Goal: Transaction & Acquisition: Download file/media

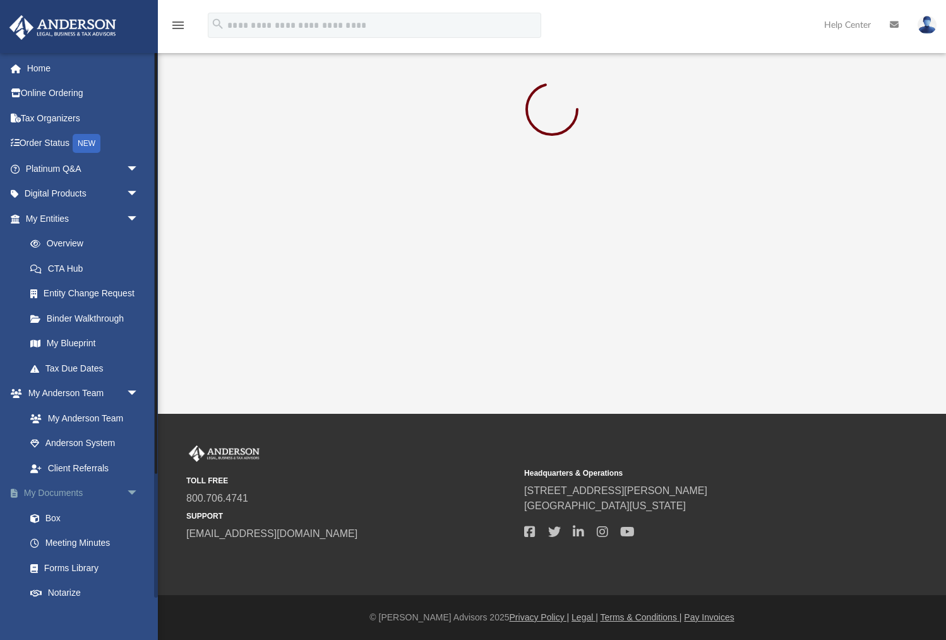
click at [59, 495] on link "My Documents arrow_drop_down" at bounding box center [83, 493] width 149 height 25
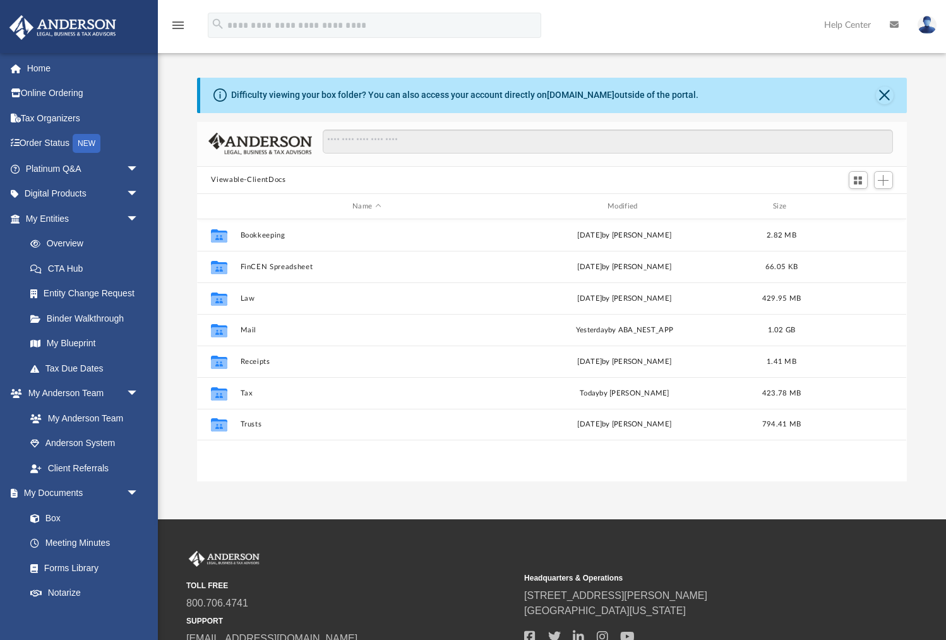
scroll to position [287, 710]
click at [622, 205] on div "Modified" at bounding box center [625, 206] width 253 height 11
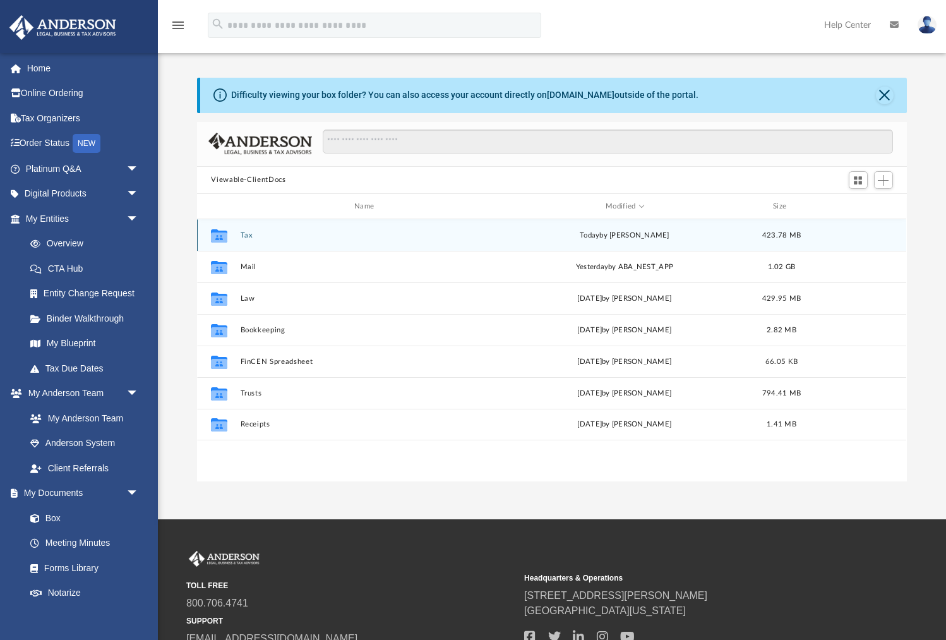
click at [246, 234] on button "Tax" at bounding box center [367, 235] width 253 height 8
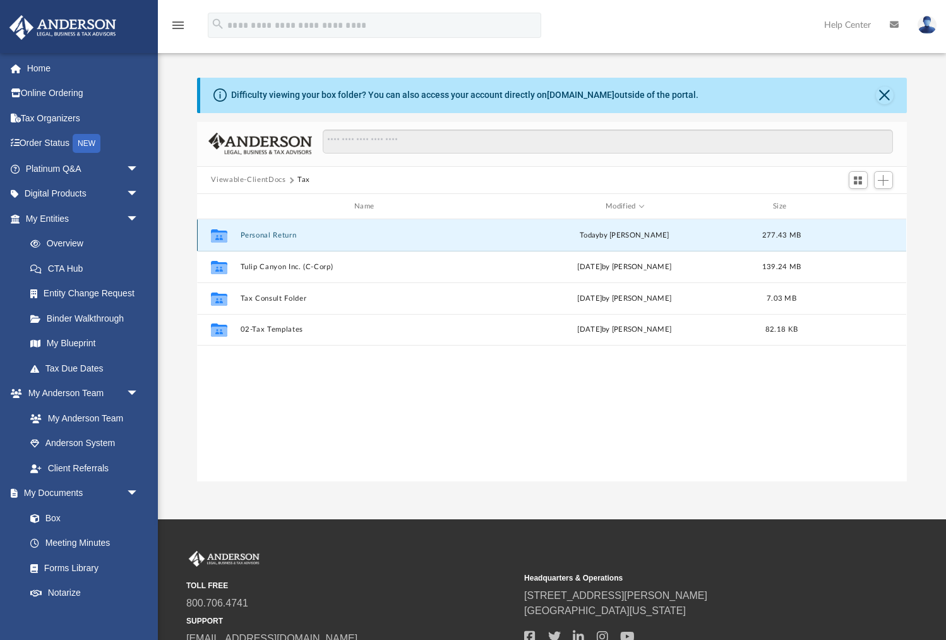
click at [246, 234] on button "Personal Return" at bounding box center [367, 235] width 253 height 8
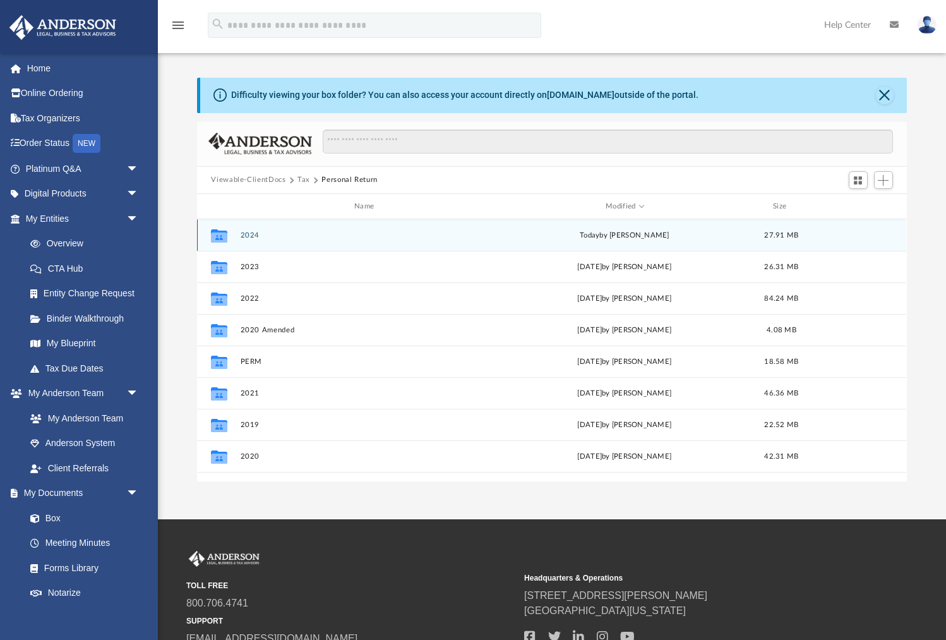
click at [251, 233] on button "2024" at bounding box center [367, 235] width 253 height 8
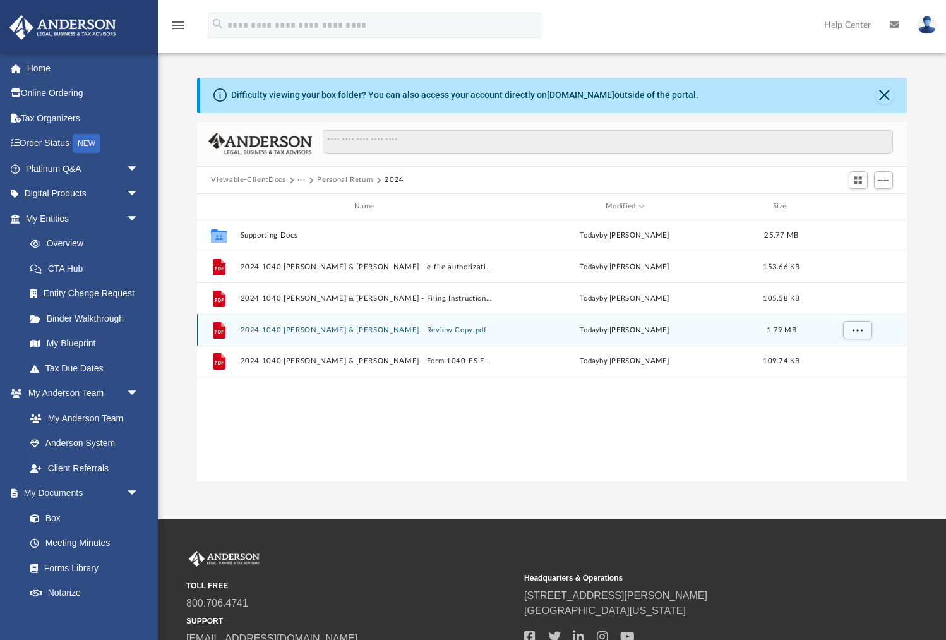
click at [367, 332] on button "2024 1040 [PERSON_NAME] & [PERSON_NAME] - Review Copy.pdf" at bounding box center [367, 330] width 253 height 8
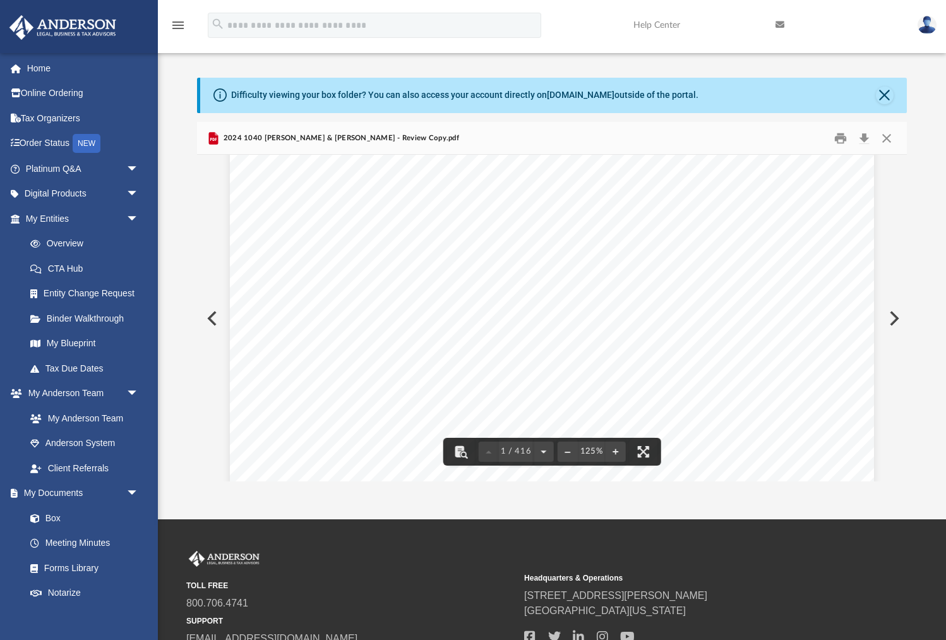
scroll to position [0, 0]
click at [864, 140] on button "Download" at bounding box center [865, 138] width 23 height 20
click at [888, 138] on button "Close" at bounding box center [887, 138] width 23 height 20
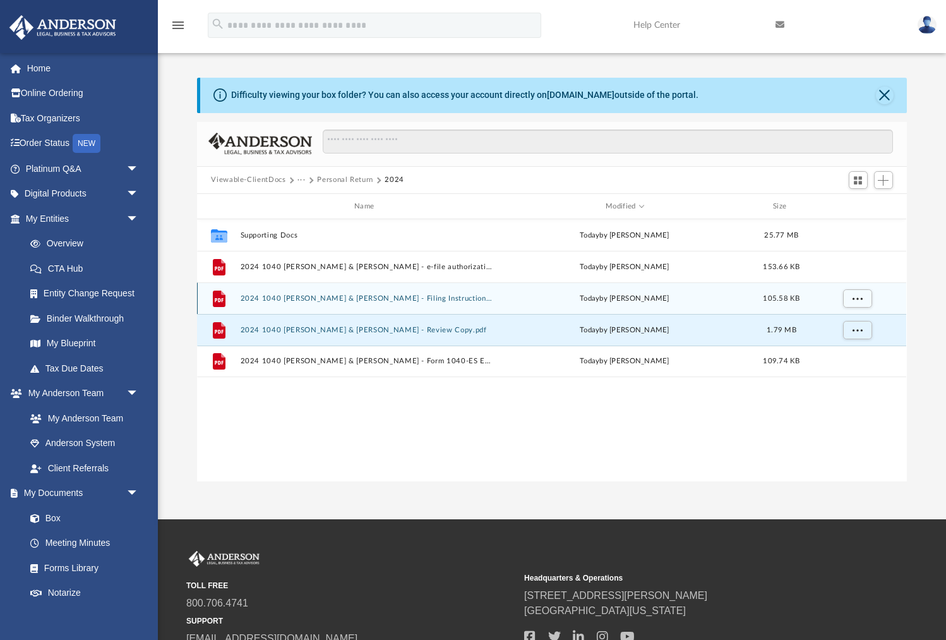
click at [387, 296] on button "2024 1040 [PERSON_NAME] & [PERSON_NAME] - Filing Instructions.pdf" at bounding box center [367, 298] width 253 height 8
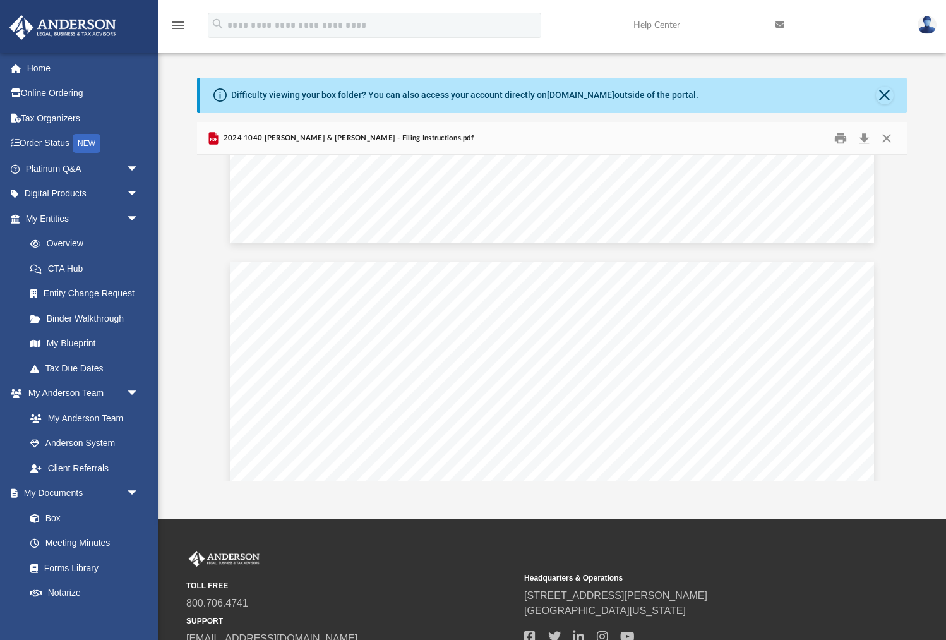
scroll to position [3222, 0]
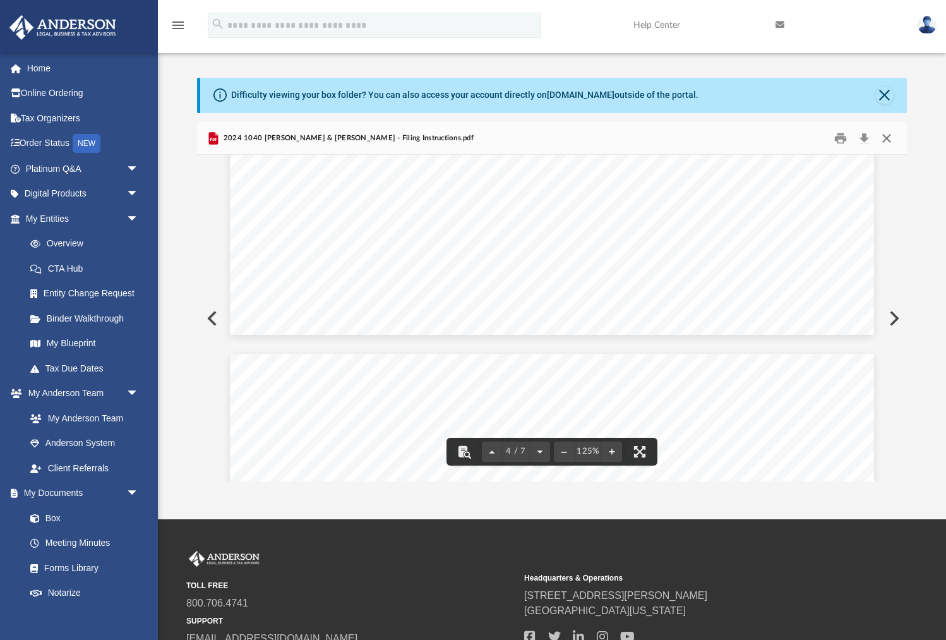
click at [889, 139] on button "Close" at bounding box center [887, 138] width 23 height 20
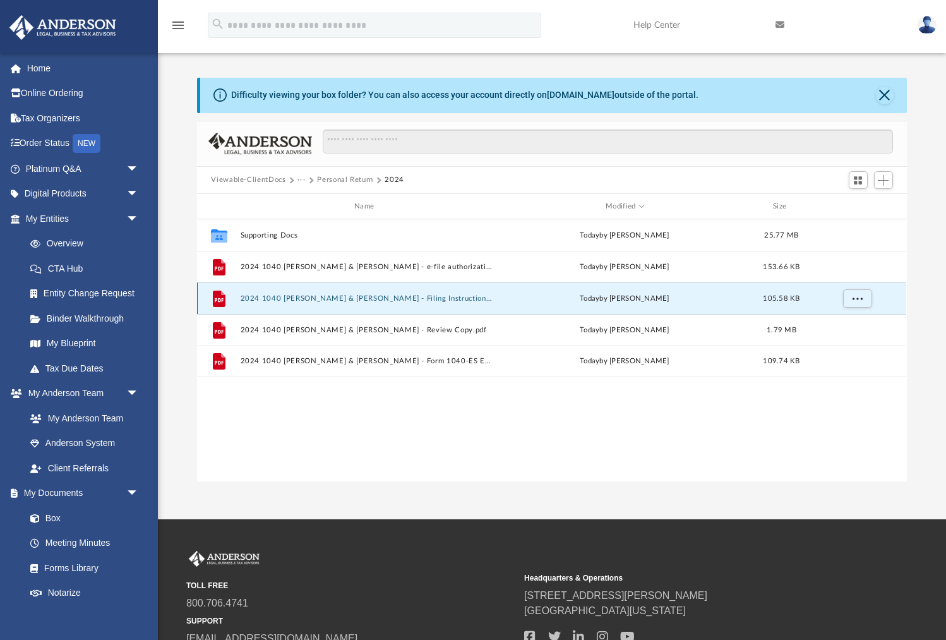
click at [447, 299] on button "2024 1040 [PERSON_NAME] & [PERSON_NAME] - Filing Instructions.pdf" at bounding box center [367, 298] width 253 height 8
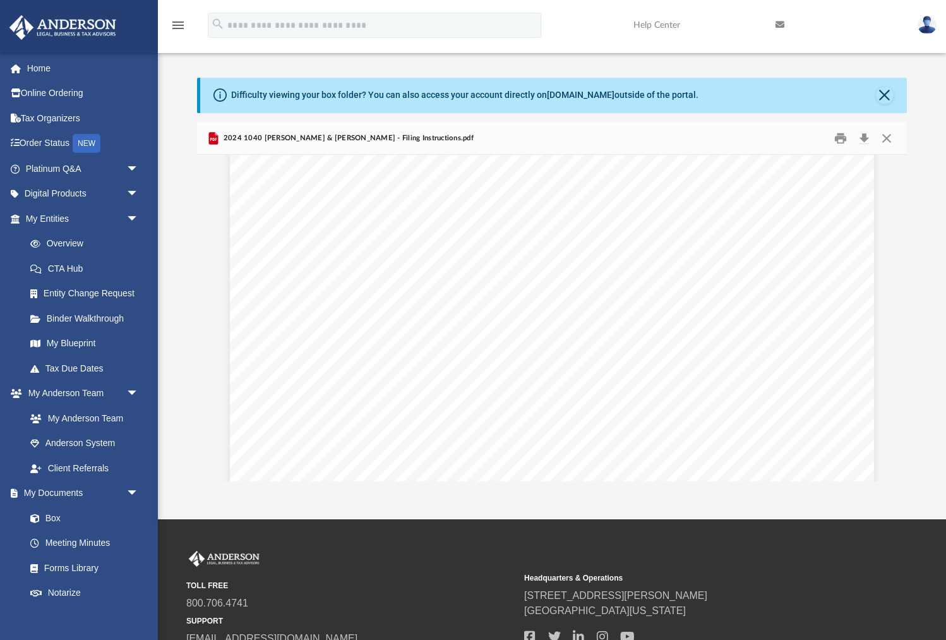
scroll to position [2188, 0]
click at [889, 136] on button "Close" at bounding box center [887, 138] width 23 height 20
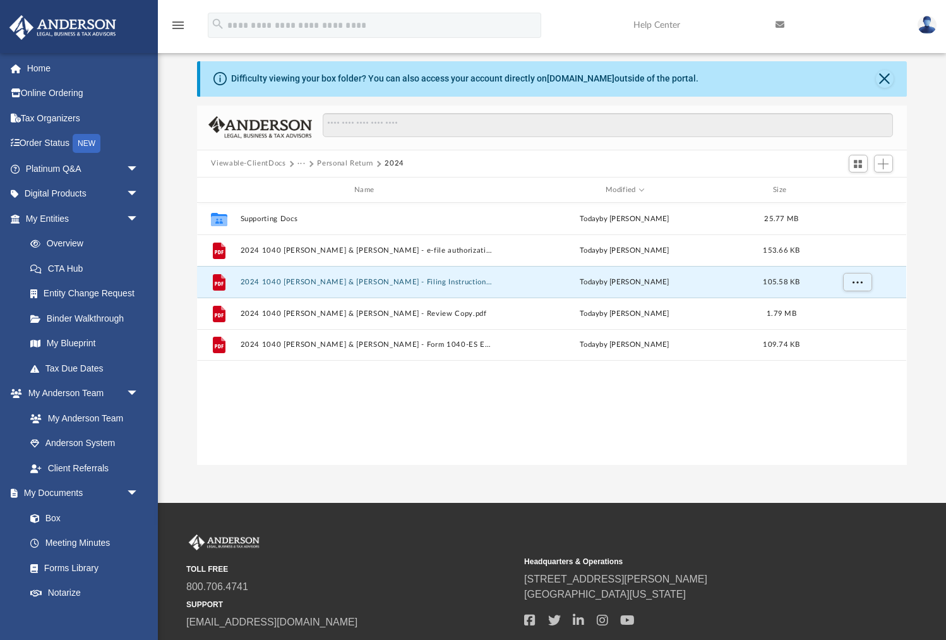
scroll to position [0, 0]
